Goal: Task Accomplishment & Management: Use online tool/utility

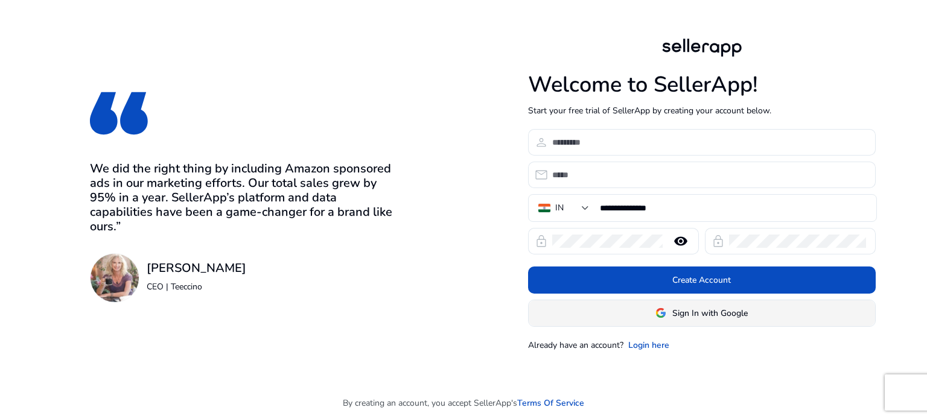
click at [713, 316] on span "Sign In with Google" at bounding box center [709, 313] width 75 height 13
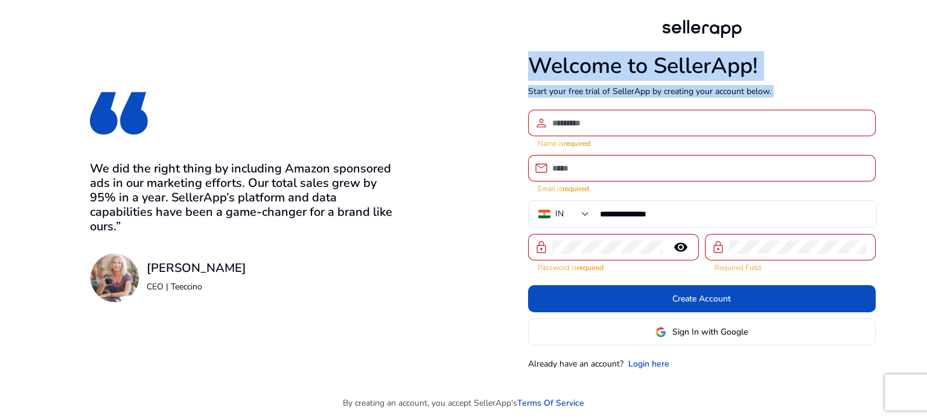
drag, startPoint x: 517, startPoint y: 110, endPoint x: 520, endPoint y: 74, distance: 36.3
click at [520, 74] on div "**********" at bounding box center [701, 193] width 463 height 387
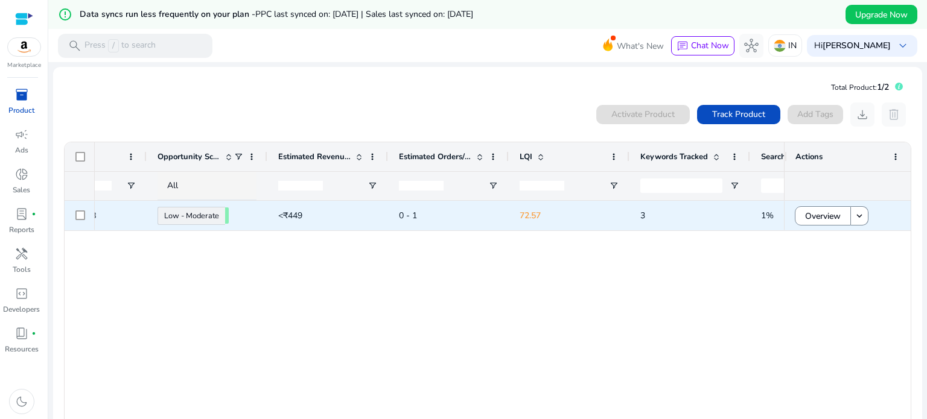
scroll to position [0, 547]
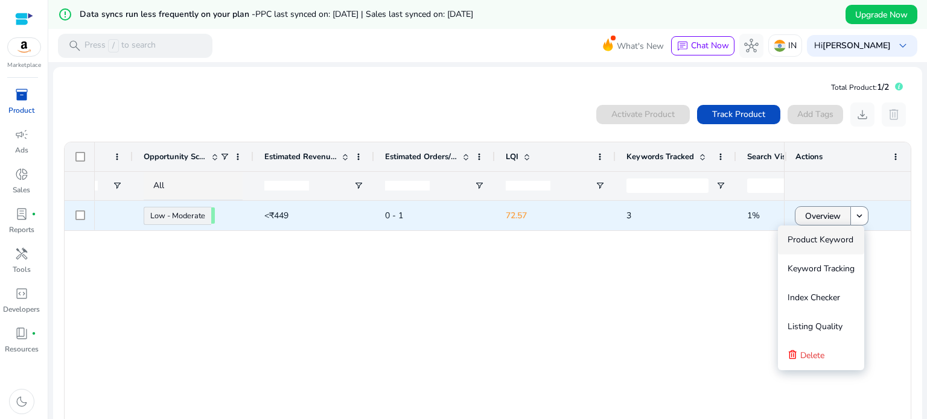
click at [828, 214] on span "Overview" at bounding box center [823, 216] width 36 height 25
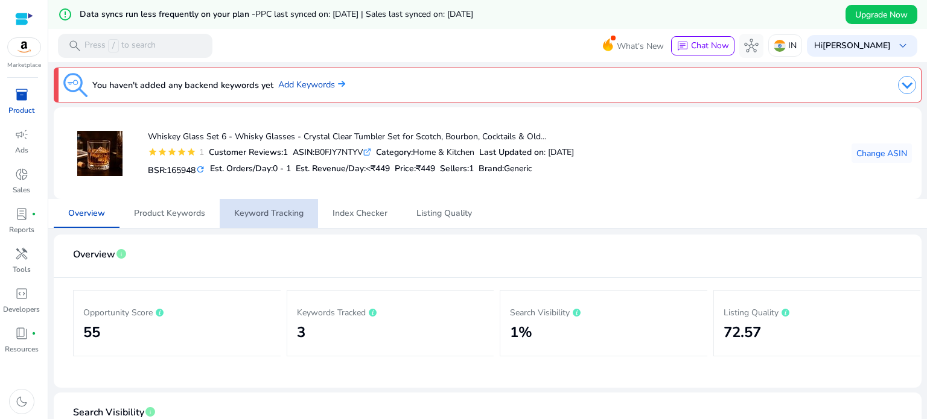
click at [256, 209] on span "Keyword Tracking" at bounding box center [268, 213] width 69 height 8
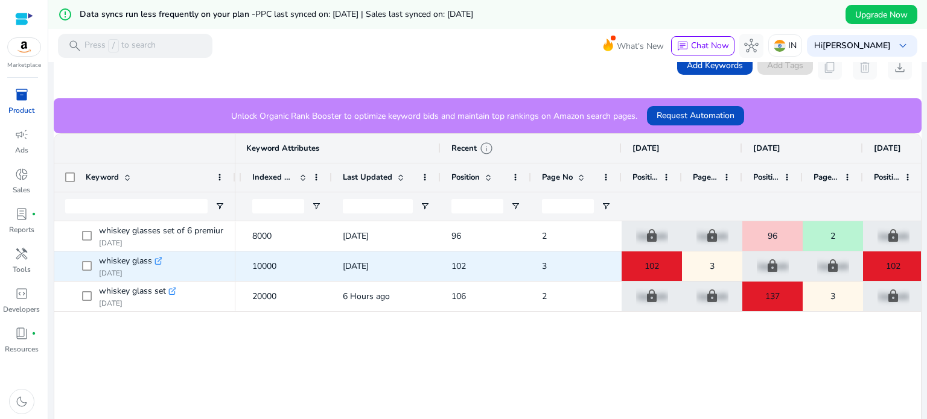
scroll to position [0, 208]
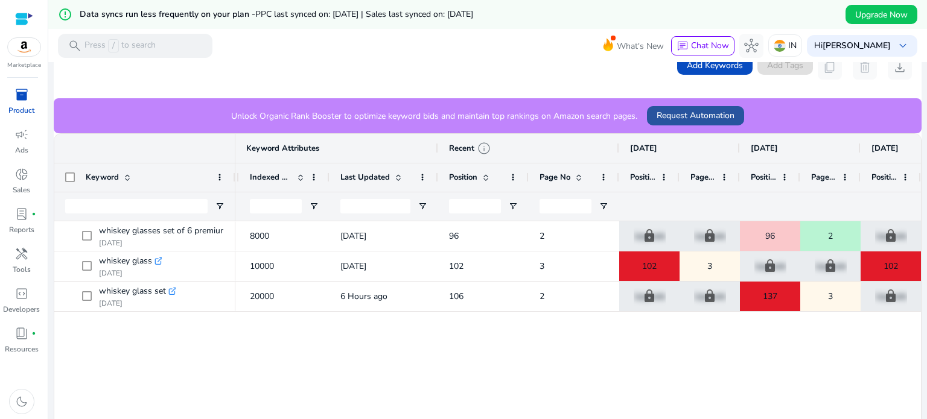
click at [696, 116] on span "Request Automation" at bounding box center [695, 115] width 78 height 13
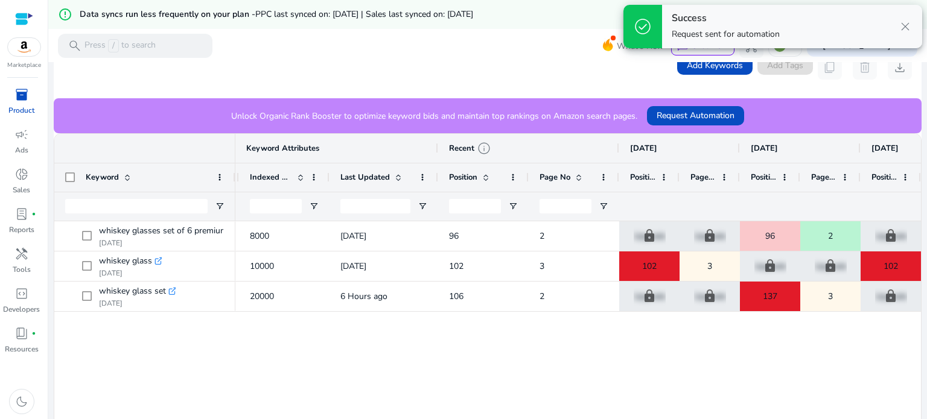
scroll to position [0, 0]
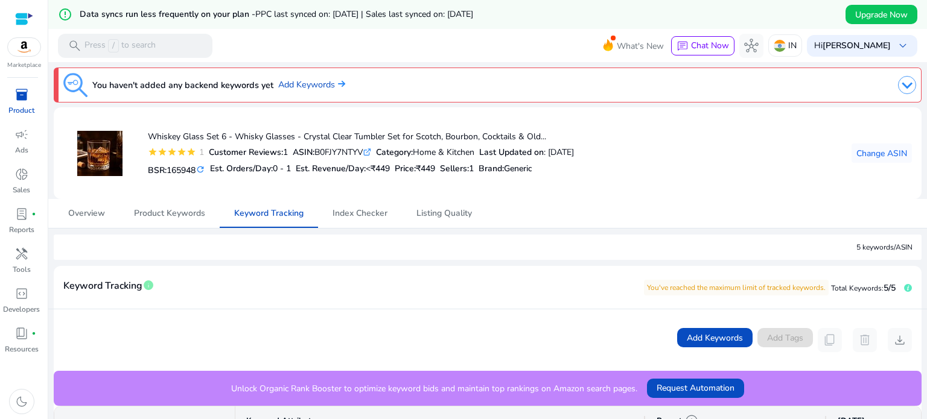
click at [22, 99] on span "inventory_2" at bounding box center [21, 94] width 14 height 14
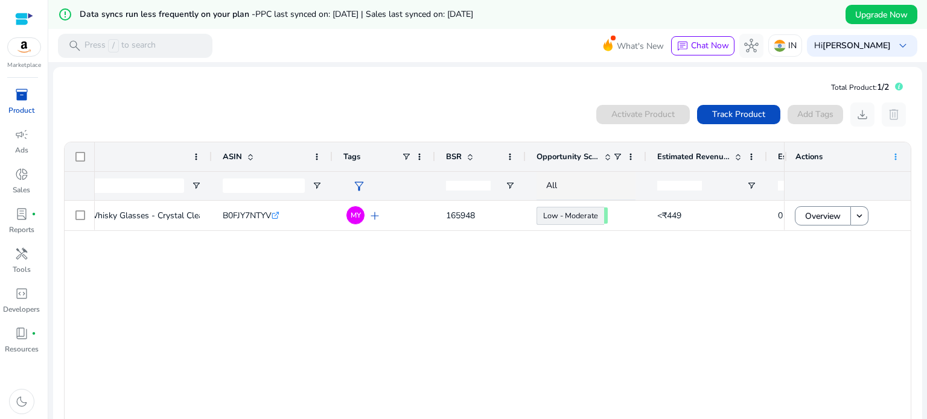
click at [891, 156] on span at bounding box center [896, 157] width 10 height 10
click at [615, 323] on div "Whiskey Glass Set 6 - Whisky Glasses - Crystal Clear Tumbler... B0FJY7NTYV .st0…" at bounding box center [439, 313] width 689 height 224
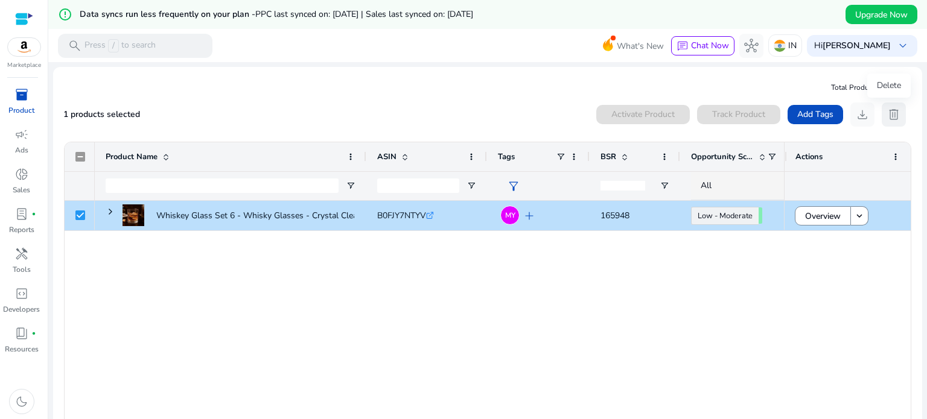
click at [888, 108] on span "delete" at bounding box center [893, 114] width 14 height 14
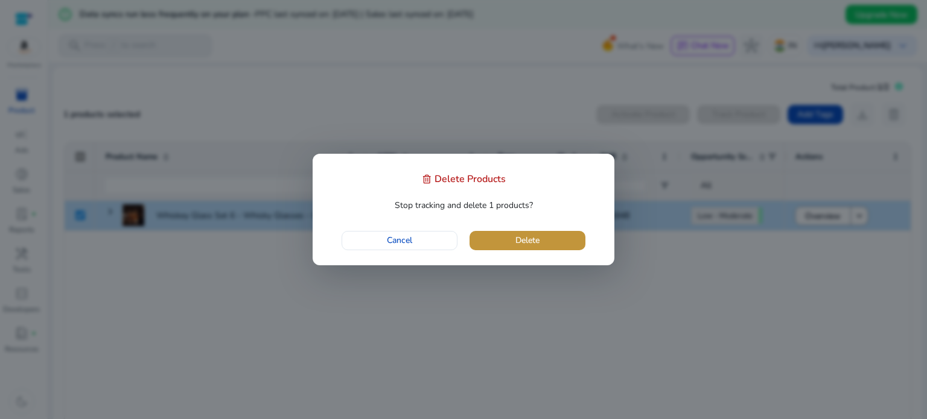
click at [509, 244] on span "button" at bounding box center [527, 240] width 116 height 29
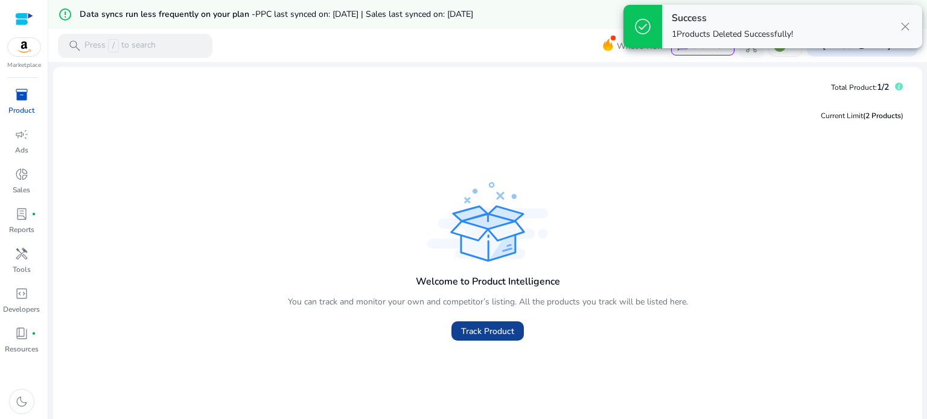
click at [490, 326] on span "Track Product" at bounding box center [487, 331] width 53 height 13
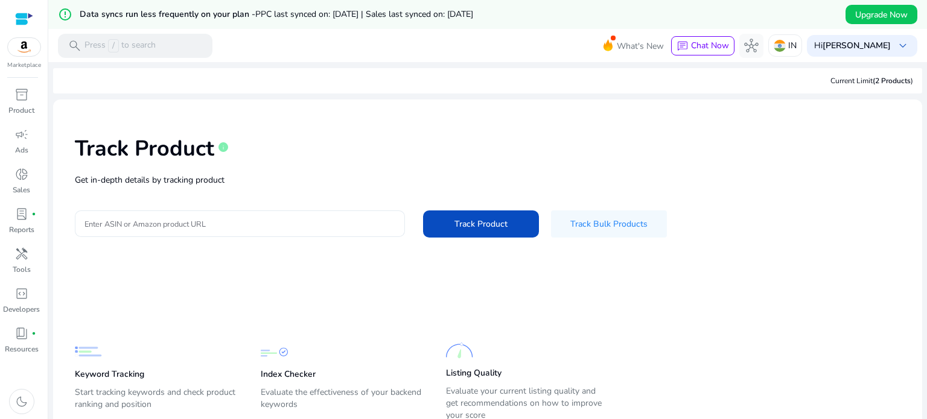
click at [298, 226] on input "Enter ASIN or Amazon product URL" at bounding box center [239, 223] width 311 height 13
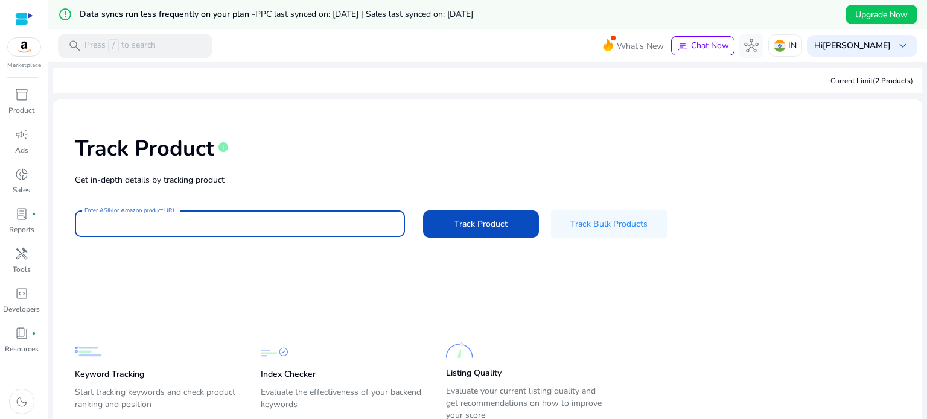
paste input "**********"
click at [446, 217] on span at bounding box center [481, 223] width 116 height 29
type input "**********"
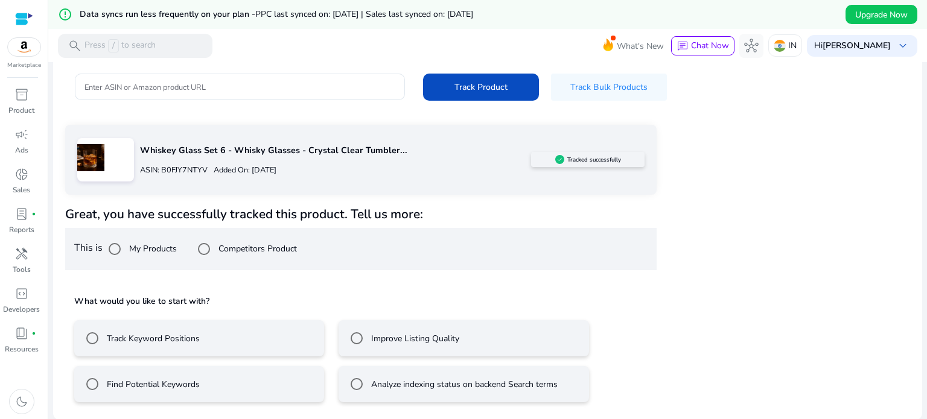
click at [376, 335] on label "Improve Listing Quality" at bounding box center [414, 338] width 91 height 13
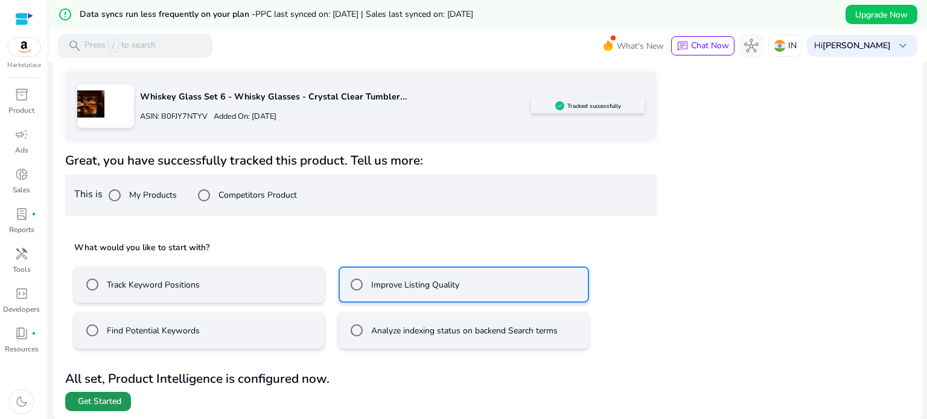
click at [101, 394] on span at bounding box center [98, 401] width 66 height 29
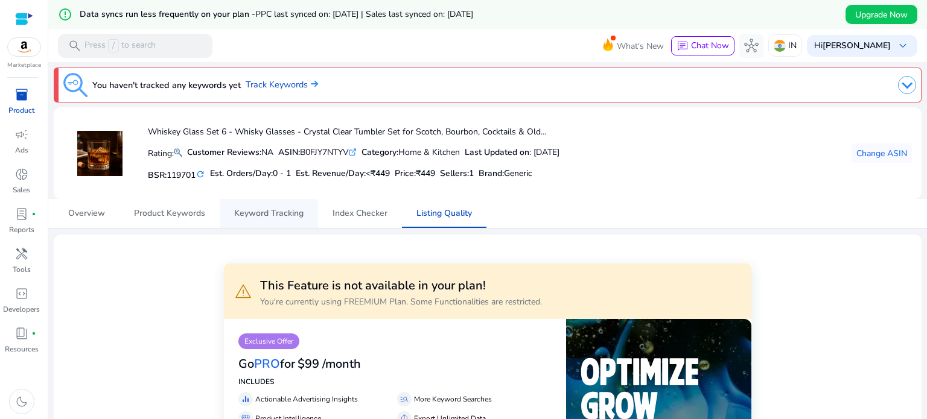
click at [278, 206] on span "Keyword Tracking" at bounding box center [268, 213] width 69 height 29
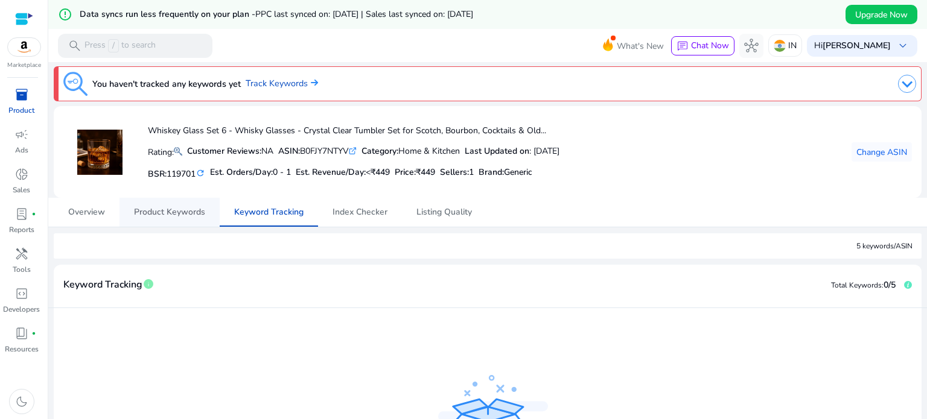
click at [183, 208] on span "Product Keywords" at bounding box center [169, 212] width 71 height 8
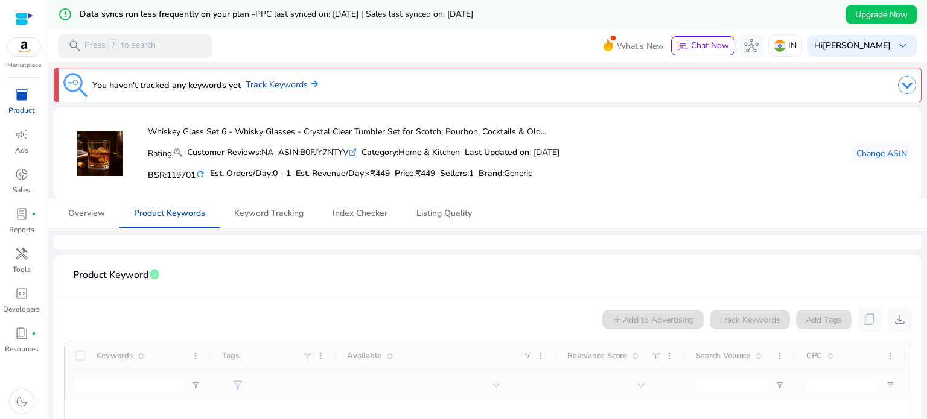
click at [17, 101] on span "inventory_2" at bounding box center [21, 94] width 14 height 14
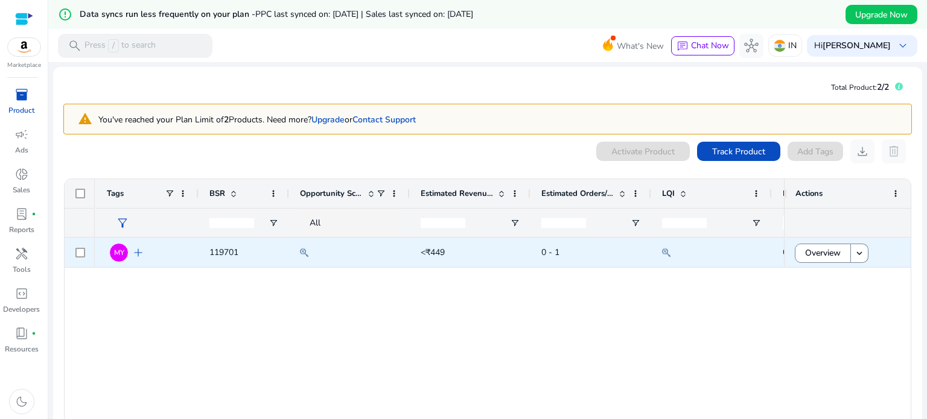
scroll to position [0, 553]
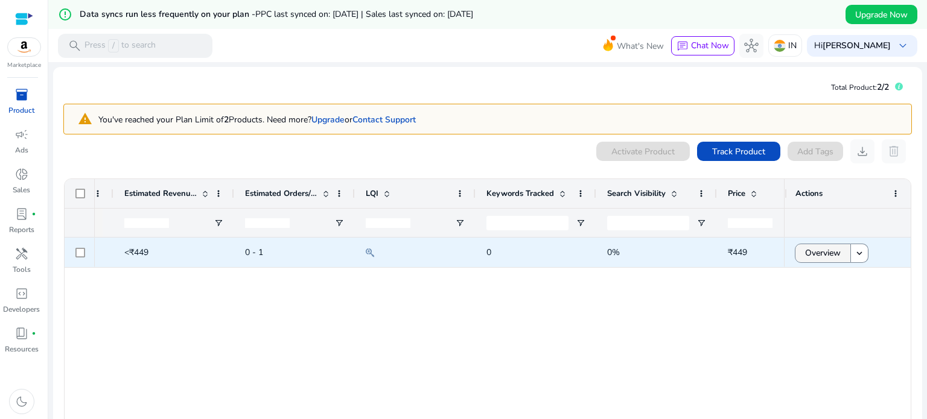
click at [834, 247] on span "Overview" at bounding box center [823, 253] width 36 height 25
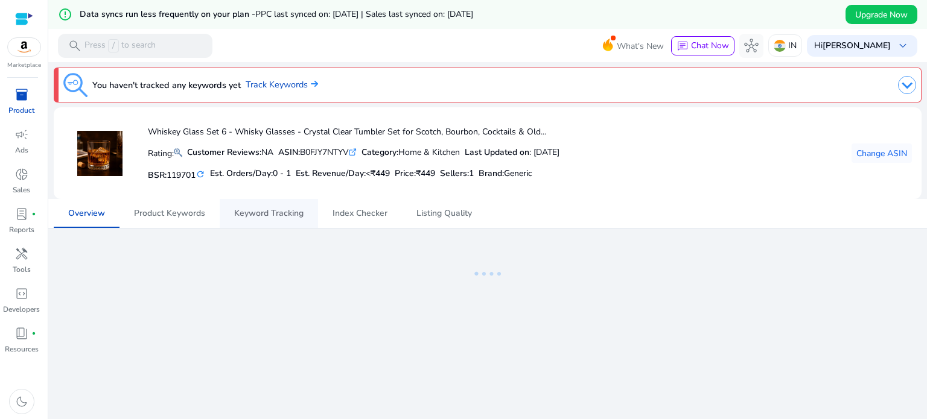
click at [285, 217] on span "Keyword Tracking" at bounding box center [268, 213] width 69 height 8
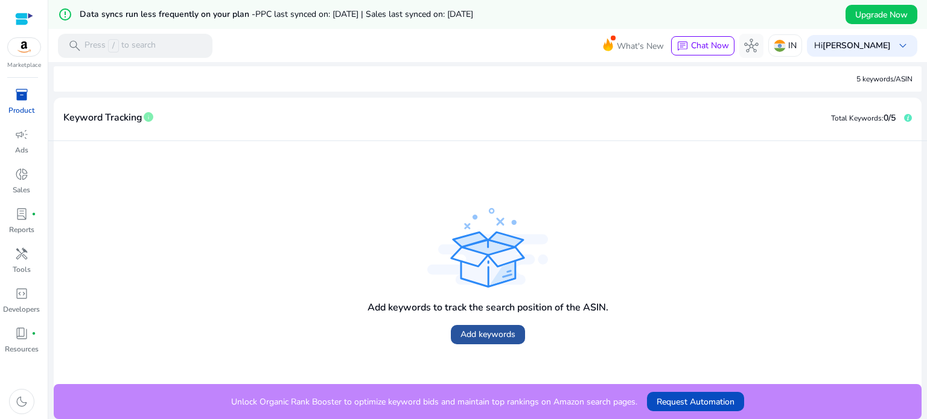
click at [501, 329] on span "Add keywords" at bounding box center [487, 334] width 55 height 13
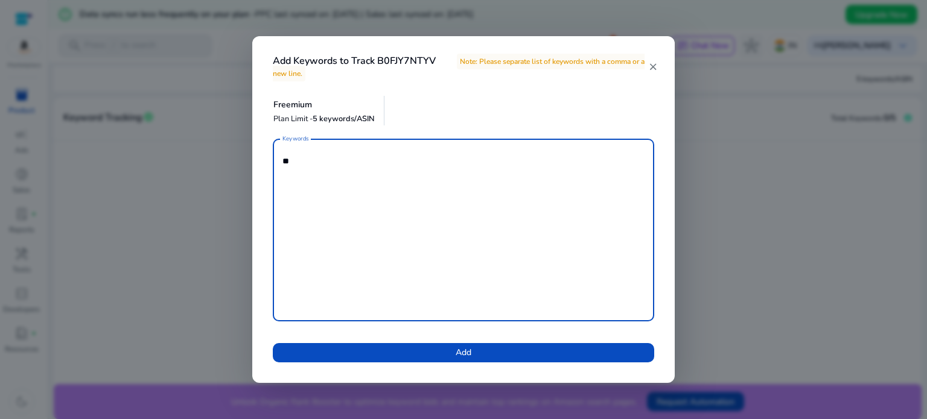
type textarea "*"
paste textarea "**********"
click at [282, 204] on textarea "**********" at bounding box center [463, 230] width 362 height 171
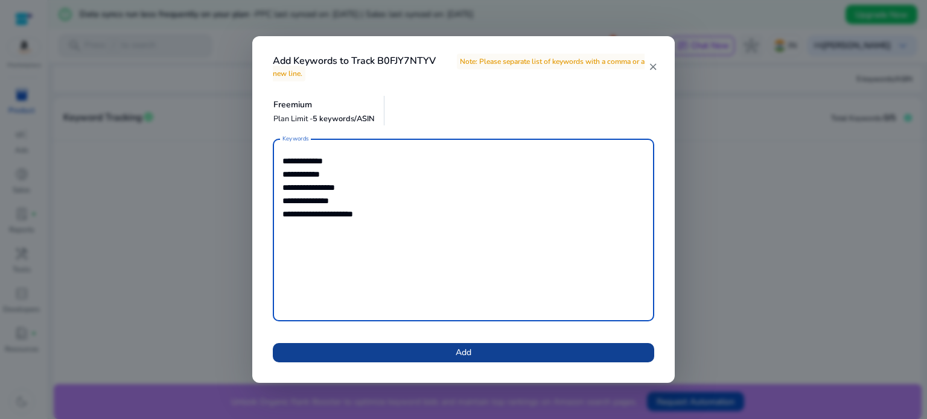
type textarea "**********"
click at [379, 348] on span at bounding box center [463, 352] width 381 height 29
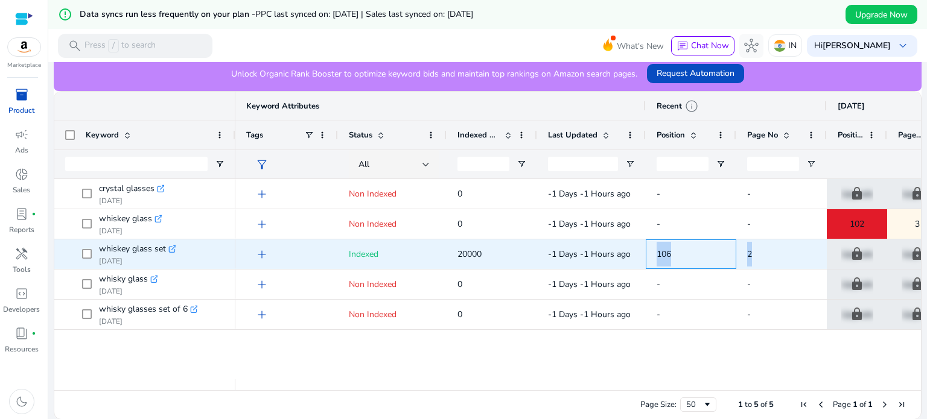
drag, startPoint x: 656, startPoint y: 253, endPoint x: 788, endPoint y: 252, distance: 131.5
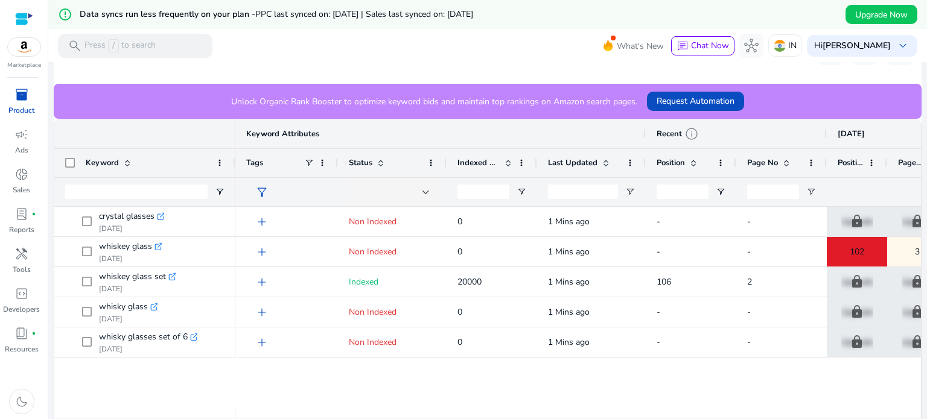
click at [21, 102] on span "inventory_2" at bounding box center [21, 94] width 14 height 14
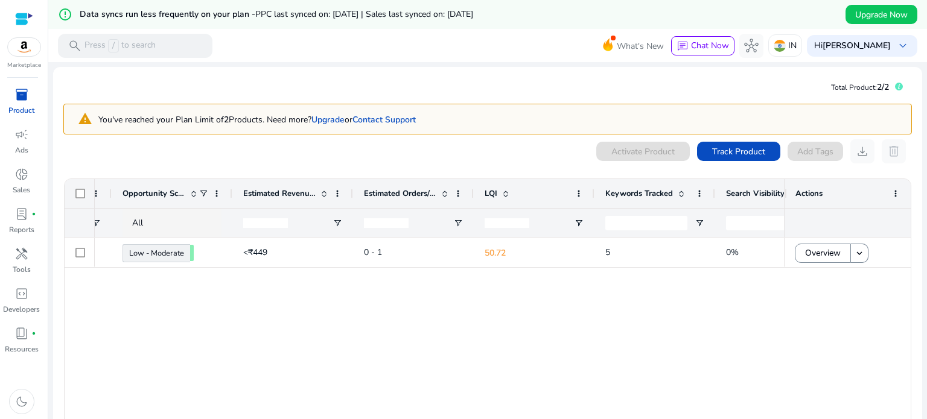
scroll to position [0, 568]
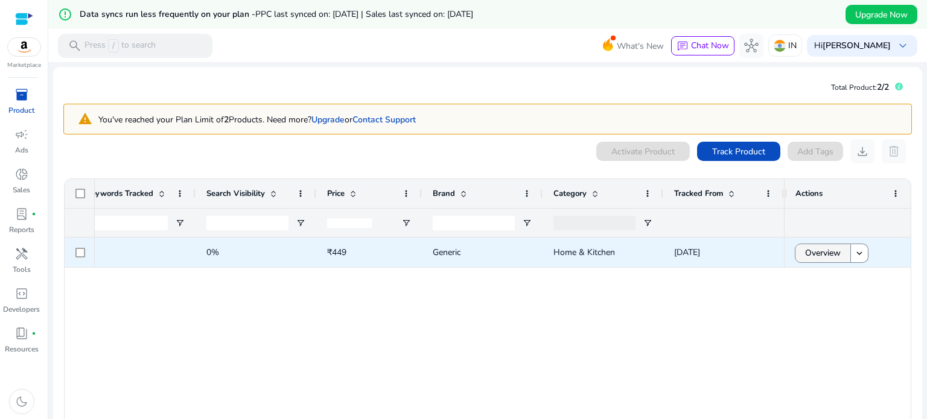
click at [819, 253] on span "Overview" at bounding box center [823, 253] width 36 height 25
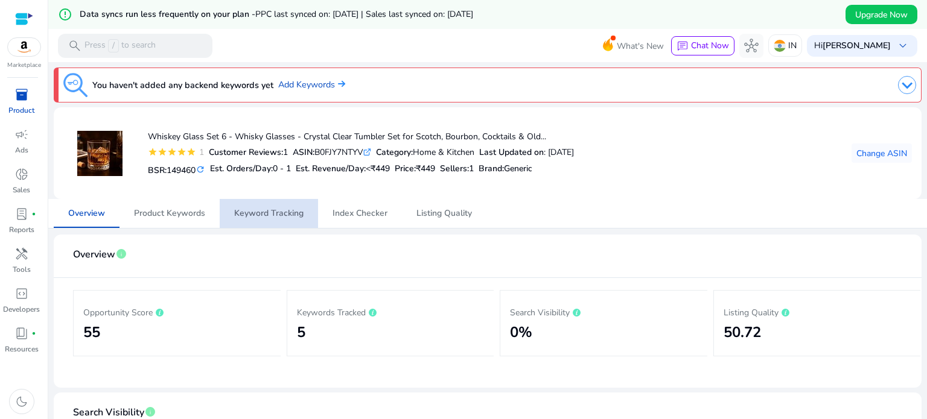
click at [285, 221] on span "Keyword Tracking" at bounding box center [268, 213] width 69 height 29
